Goal: Find specific page/section: Find specific page/section

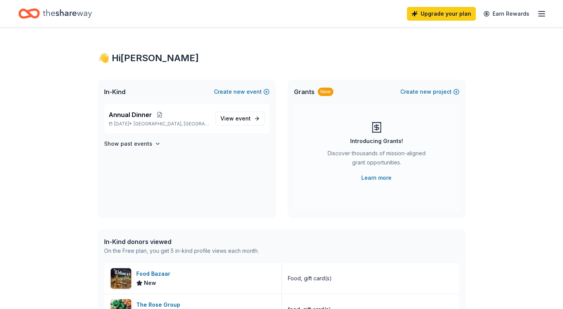
click at [140, 119] on div "Annual Dinner [DATE] • [GEOGRAPHIC_DATA], [GEOGRAPHIC_DATA]" at bounding box center [159, 118] width 101 height 17
click at [245, 117] on span "event" at bounding box center [242, 118] width 15 height 7
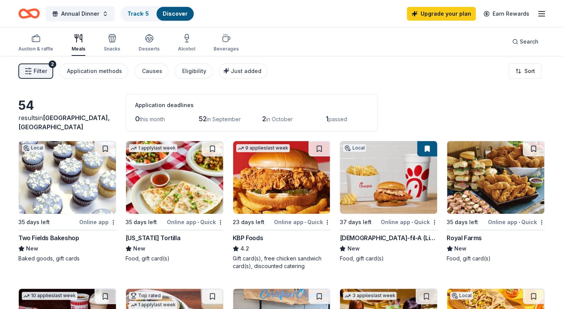
click at [223, 41] on icon "button" at bounding box center [226, 39] width 7 height 5
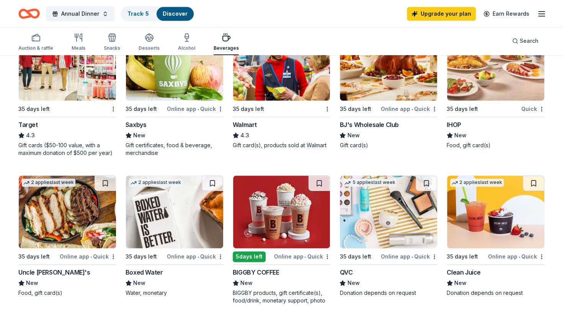
scroll to position [434, 0]
